Goal: Task Accomplishment & Management: Complete application form

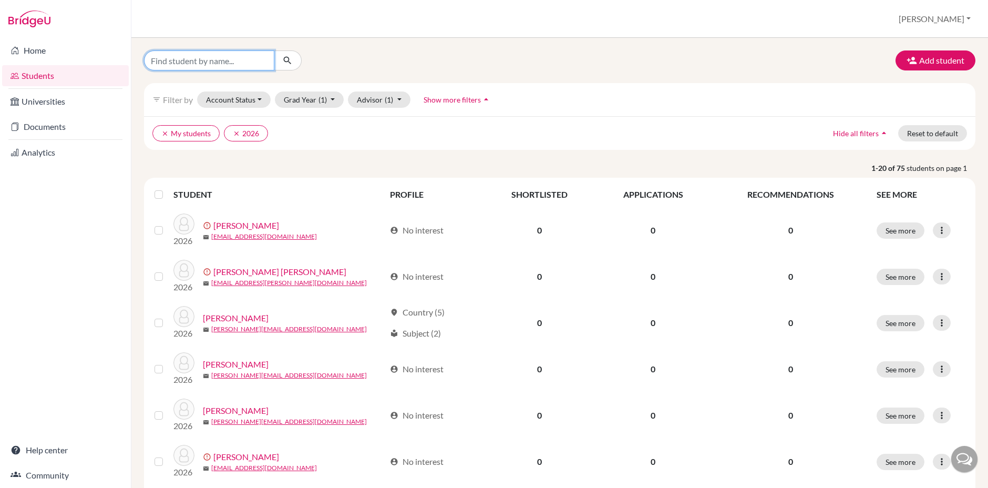
click at [233, 60] on input "Find student by name..." at bounding box center [209, 60] width 130 height 20
type input "fu"
click at [288, 58] on icon "submit" at bounding box center [287, 60] width 11 height 11
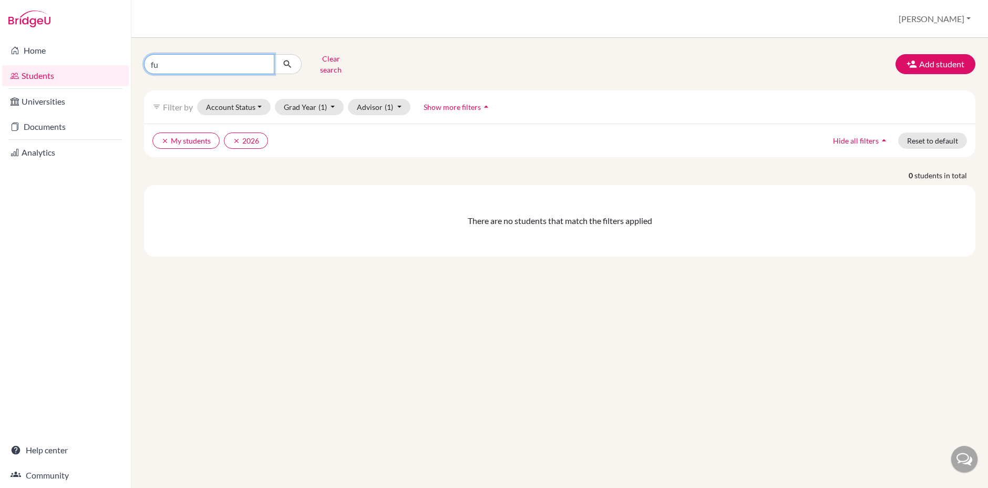
click at [218, 62] on input "fu" at bounding box center [209, 64] width 130 height 20
type input "fukuhara"
click button "submit" at bounding box center [288, 64] width 28 height 20
drag, startPoint x: 190, startPoint y: 58, endPoint x: 106, endPoint y: 57, distance: 84.1
click at [106, 56] on div "Home Students Universities Documents Analytics Help center Community Students o…" at bounding box center [494, 244] width 988 height 488
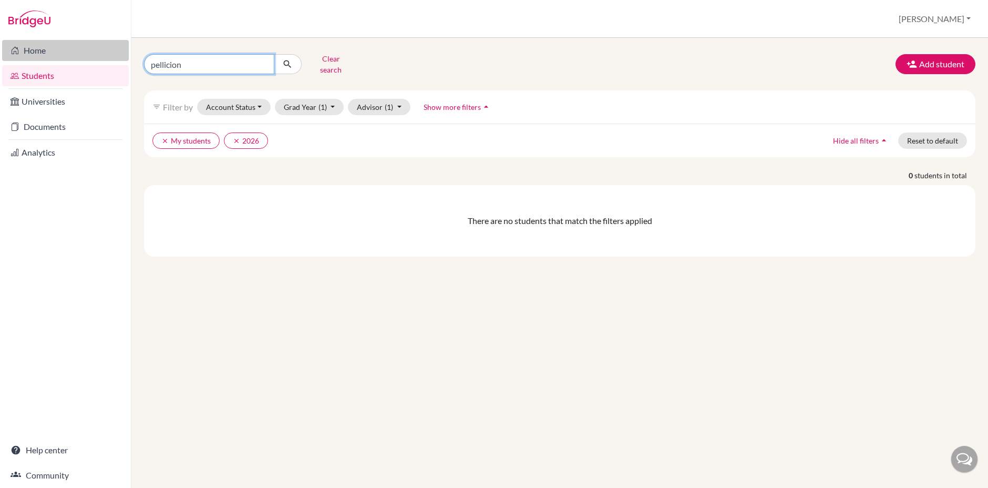
type input "pellicione"
click button "submit" at bounding box center [288, 64] width 28 height 20
drag, startPoint x: 196, startPoint y: 63, endPoint x: 85, endPoint y: 56, distance: 111.1
click at [85, 56] on div "Home Students Universities Documents Analytics Help center Community Students o…" at bounding box center [494, 244] width 988 height 488
type input "[PERSON_NAME]"
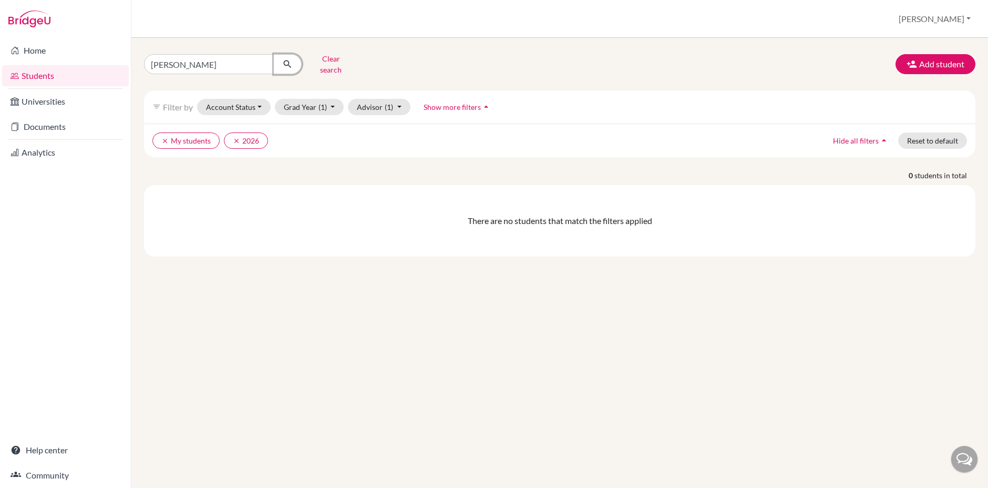
click at [289, 60] on icon "submit" at bounding box center [287, 64] width 11 height 11
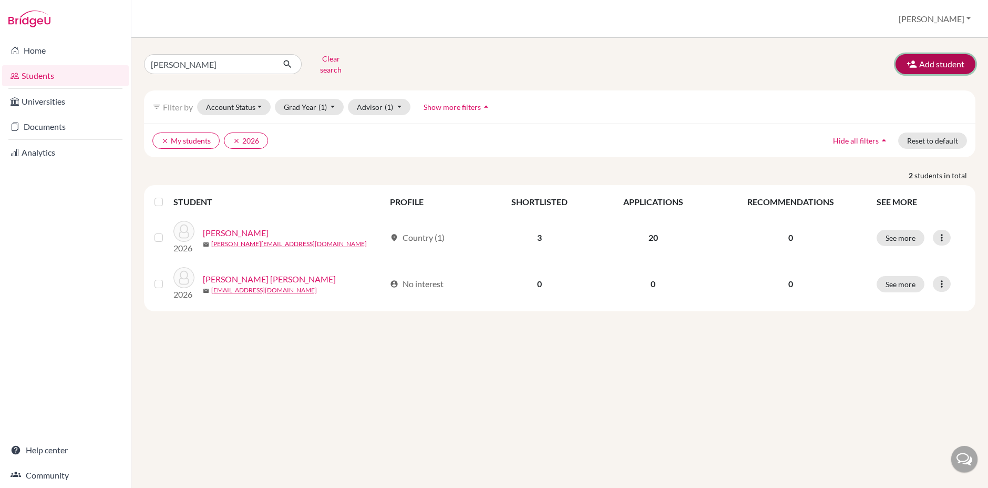
click at [935, 61] on button "Add student" at bounding box center [936, 64] width 80 height 20
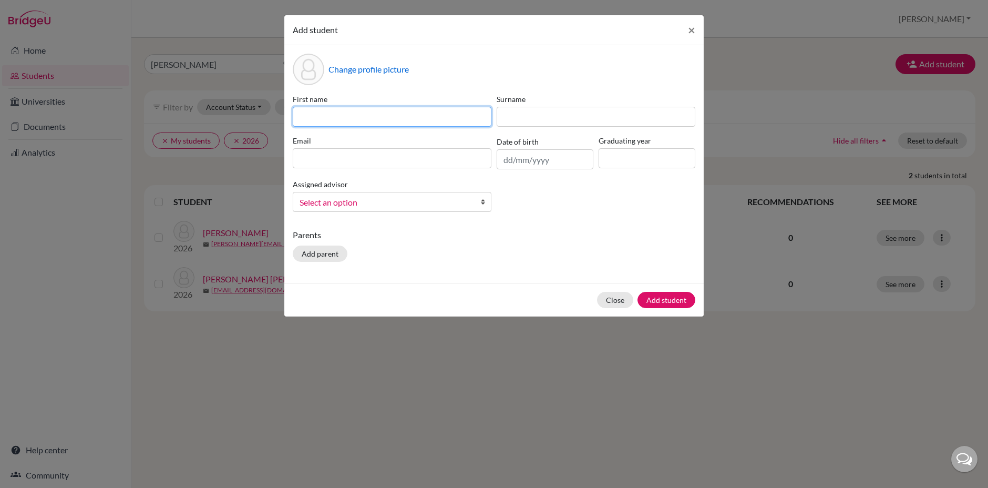
click at [427, 114] on input at bounding box center [392, 117] width 199 height 20
type input "[PERSON_NAME]"
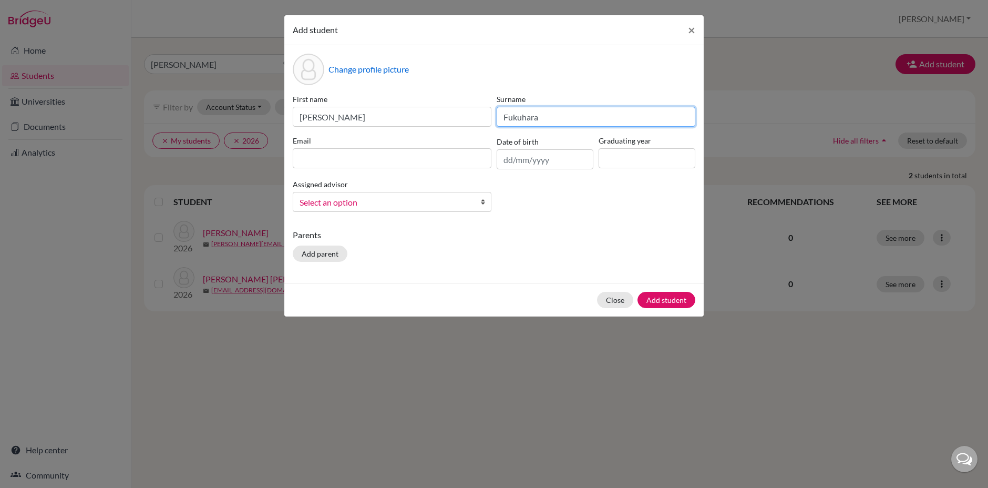
type input "Fukuhara"
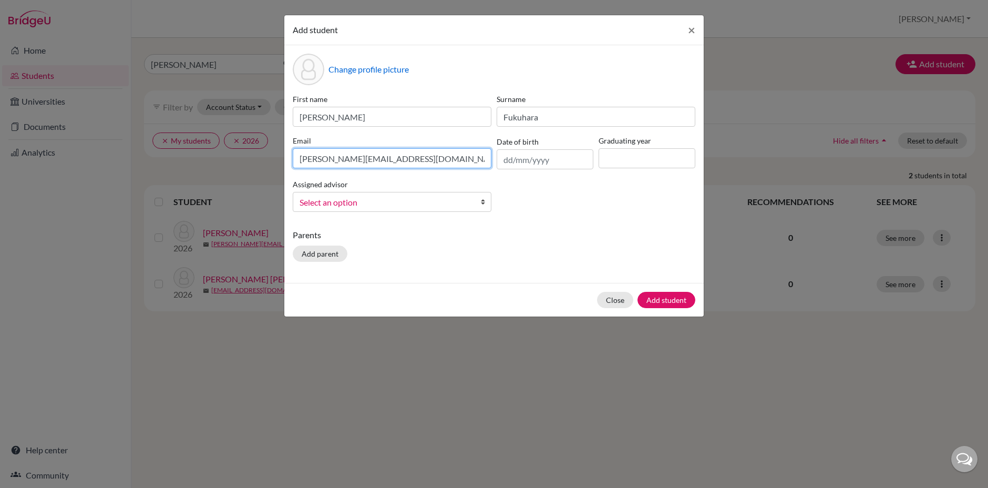
type input "[PERSON_NAME][EMAIL_ADDRESS][DOMAIN_NAME]"
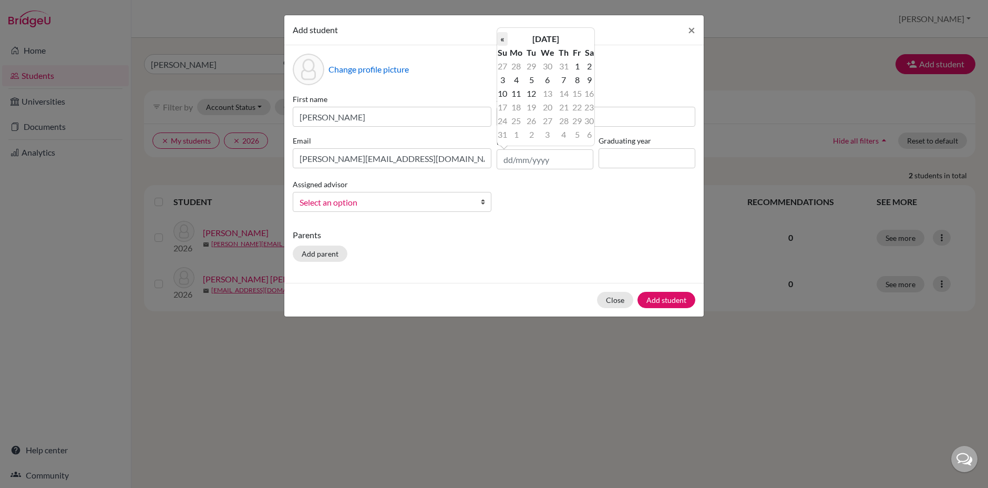
click at [505, 39] on th "«" at bounding box center [502, 39] width 11 height 14
click at [504, 39] on th "«" at bounding box center [502, 39] width 11 height 14
click at [565, 41] on th "[DATE]" at bounding box center [546, 39] width 76 height 14
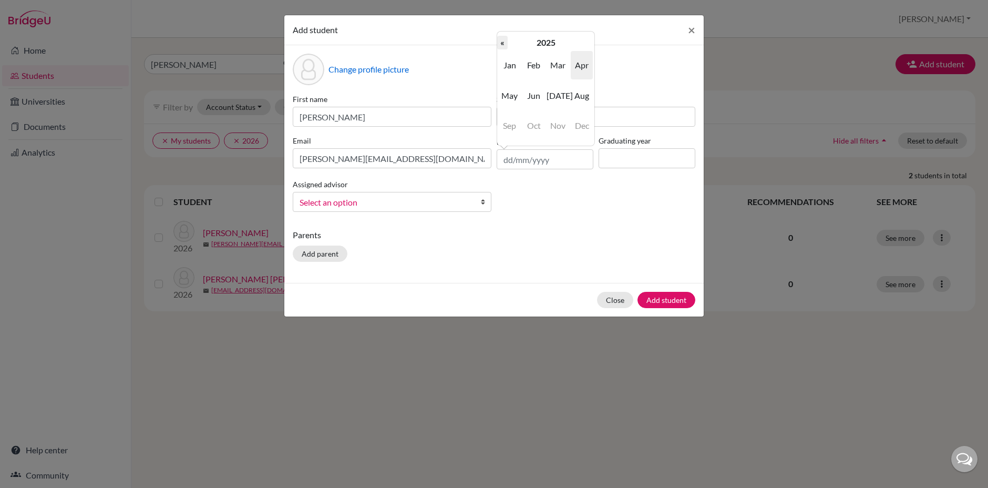
click at [503, 42] on th "«" at bounding box center [502, 43] width 11 height 14
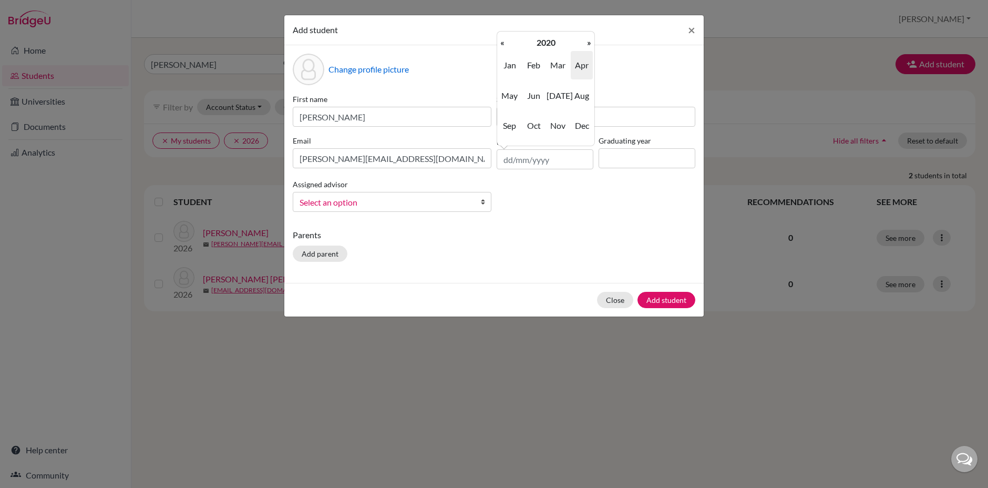
click at [503, 42] on th "«" at bounding box center [502, 43] width 11 height 14
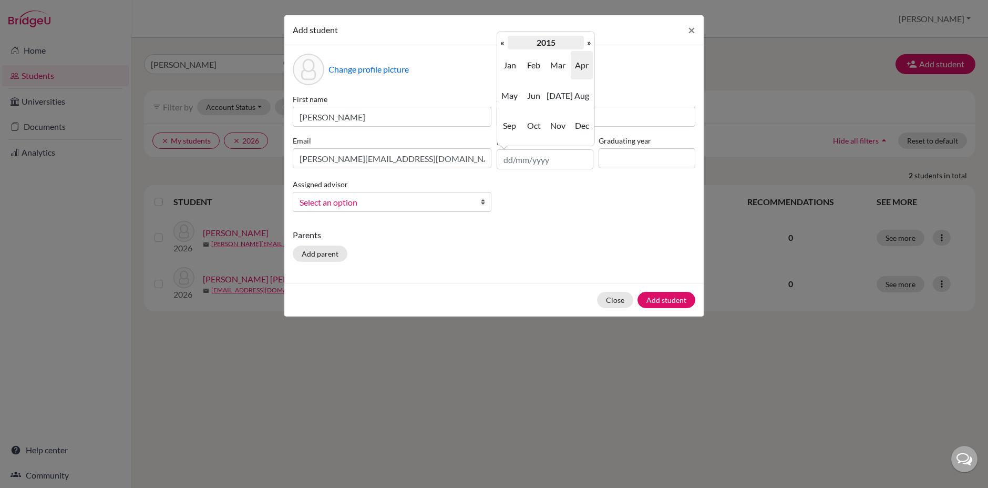
click at [556, 43] on th "2015" at bounding box center [546, 43] width 76 height 14
click at [506, 44] on th "«" at bounding box center [502, 43] width 11 height 14
click at [511, 124] on span "2007" at bounding box center [510, 125] width 22 height 28
click at [536, 124] on span "Oct" at bounding box center [534, 125] width 22 height 28
click at [530, 91] on td "16" at bounding box center [531, 94] width 13 height 14
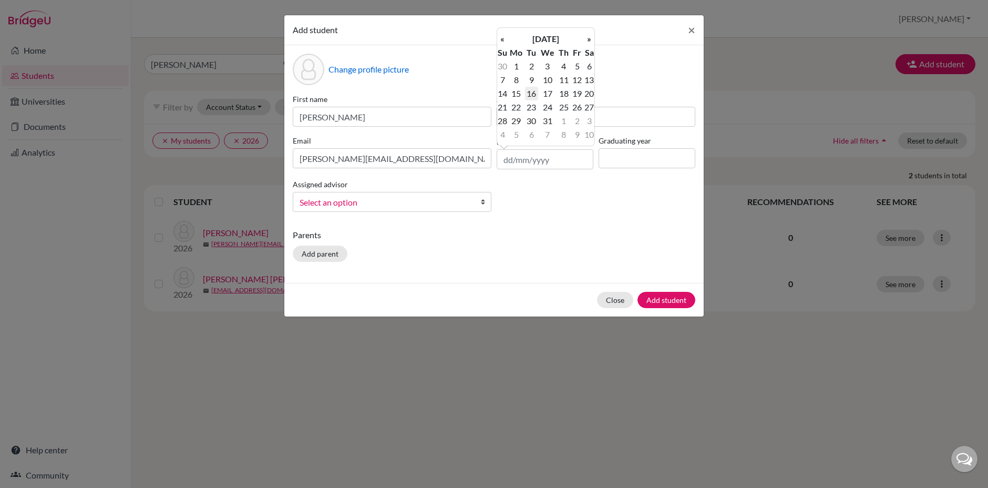
type input "[DATE]"
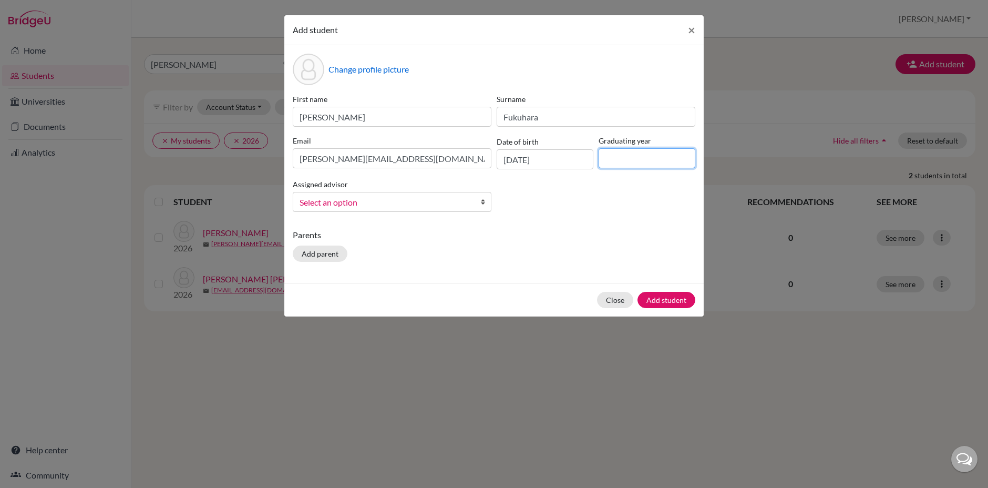
click at [642, 161] on input at bounding box center [647, 158] width 97 height 20
type input "2026"
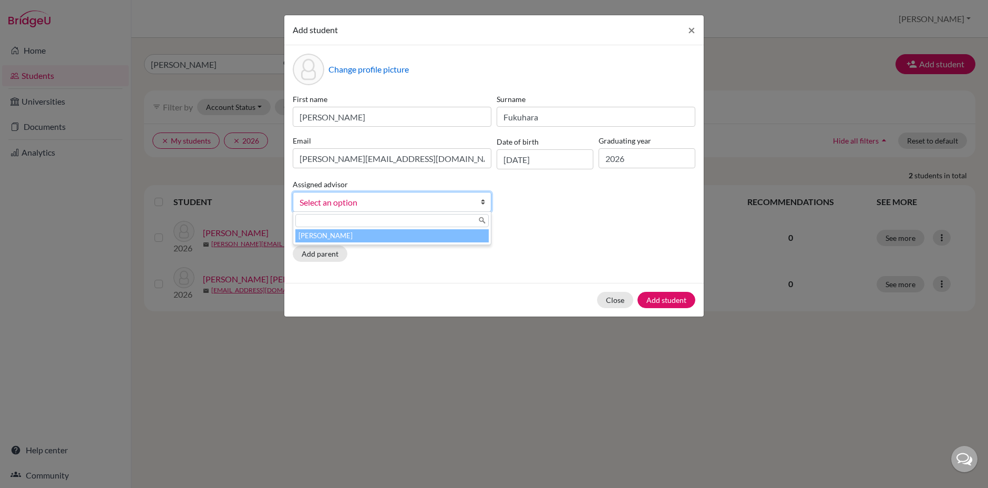
click at [412, 196] on span "Select an option" at bounding box center [385, 203] width 171 height 14
click at [351, 236] on li "[PERSON_NAME]" at bounding box center [391, 235] width 193 height 13
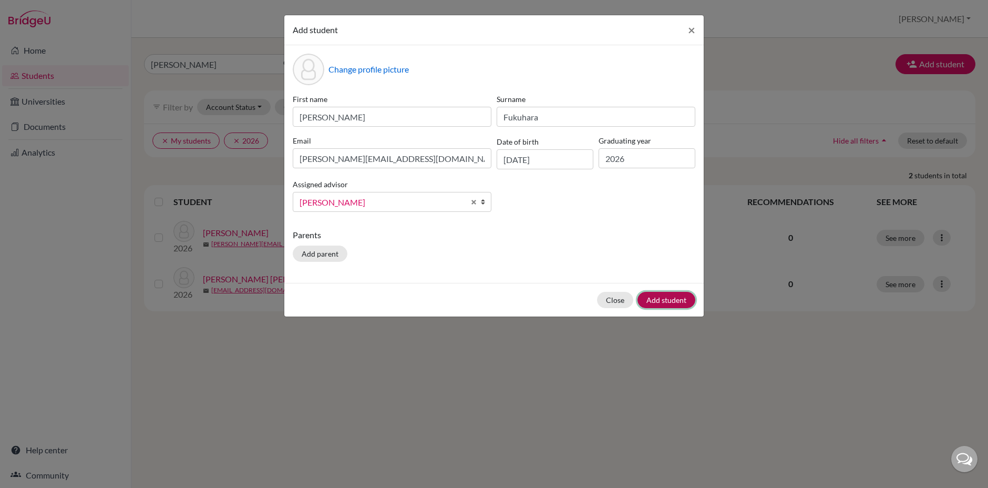
click at [673, 299] on button "Add student" at bounding box center [667, 300] width 58 height 16
